Goal: Task Accomplishment & Management: Use online tool/utility

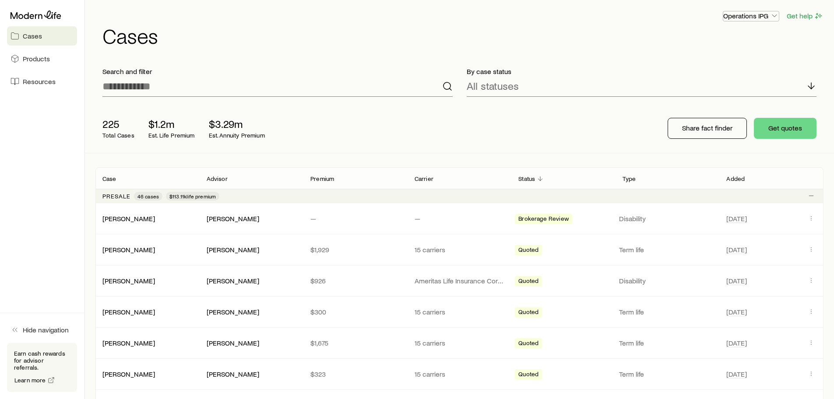
click at [734, 12] on p "Operations IPG" at bounding box center [751, 15] width 56 height 9
click at [26, 75] on link "Resources" at bounding box center [42, 81] width 70 height 19
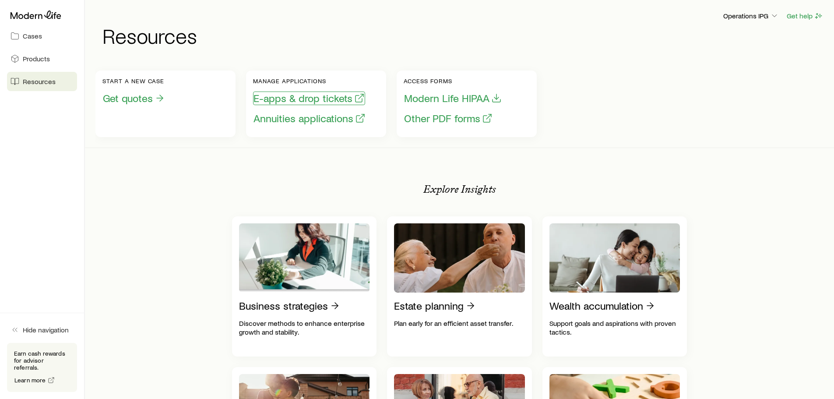
click at [317, 98] on button "E-apps & drop tickets" at bounding box center [309, 98] width 112 height 14
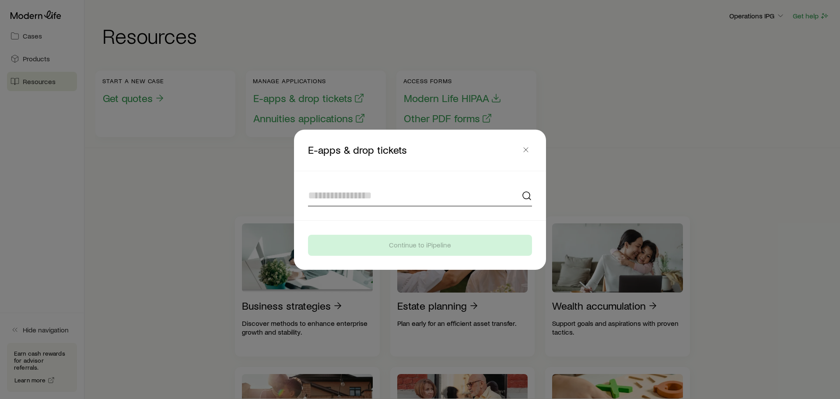
click at [375, 193] on input at bounding box center [420, 195] width 224 height 21
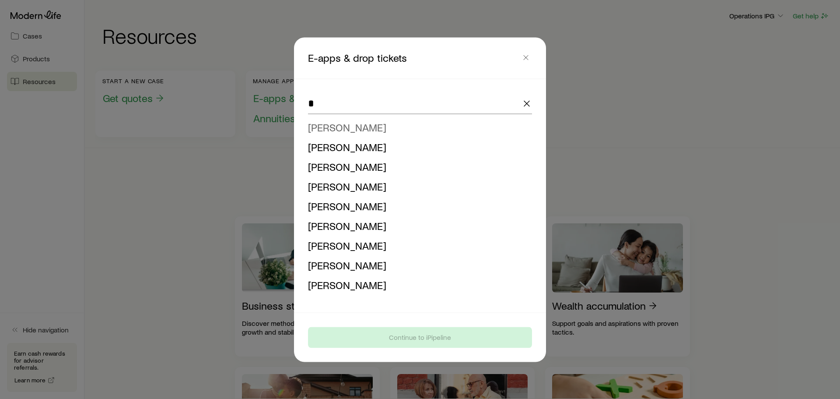
click at [343, 127] on span "[PERSON_NAME]" at bounding box center [347, 126] width 78 height 13
type input "**********"
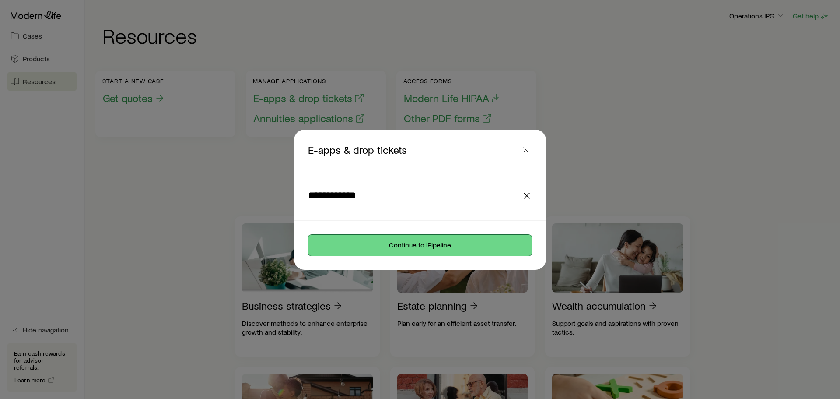
click at [383, 249] on button "Continue to iPipeline" at bounding box center [420, 245] width 224 height 21
